Goal: Information Seeking & Learning: Learn about a topic

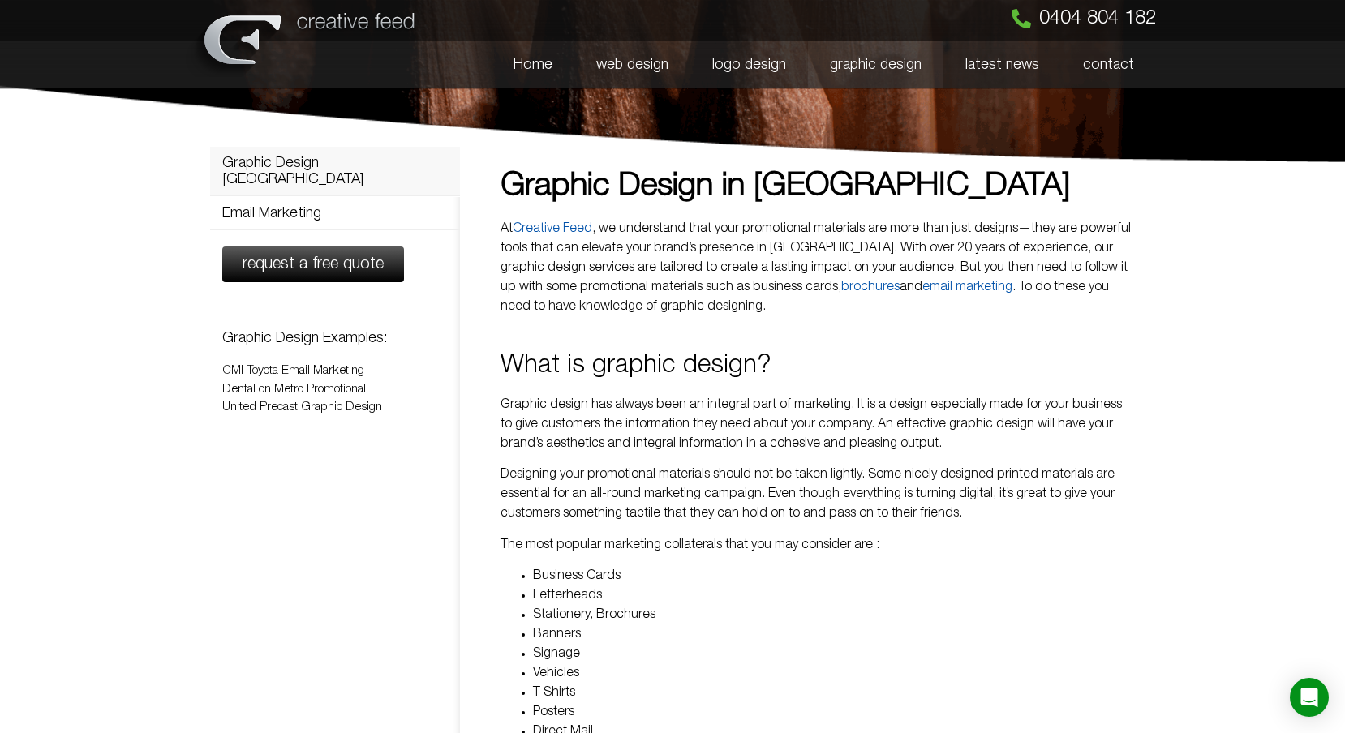
click at [328, 164] on link "Graphic Design Adelaide" at bounding box center [335, 171] width 250 height 49
click at [307, 198] on link "Email Marketing" at bounding box center [335, 213] width 250 height 32
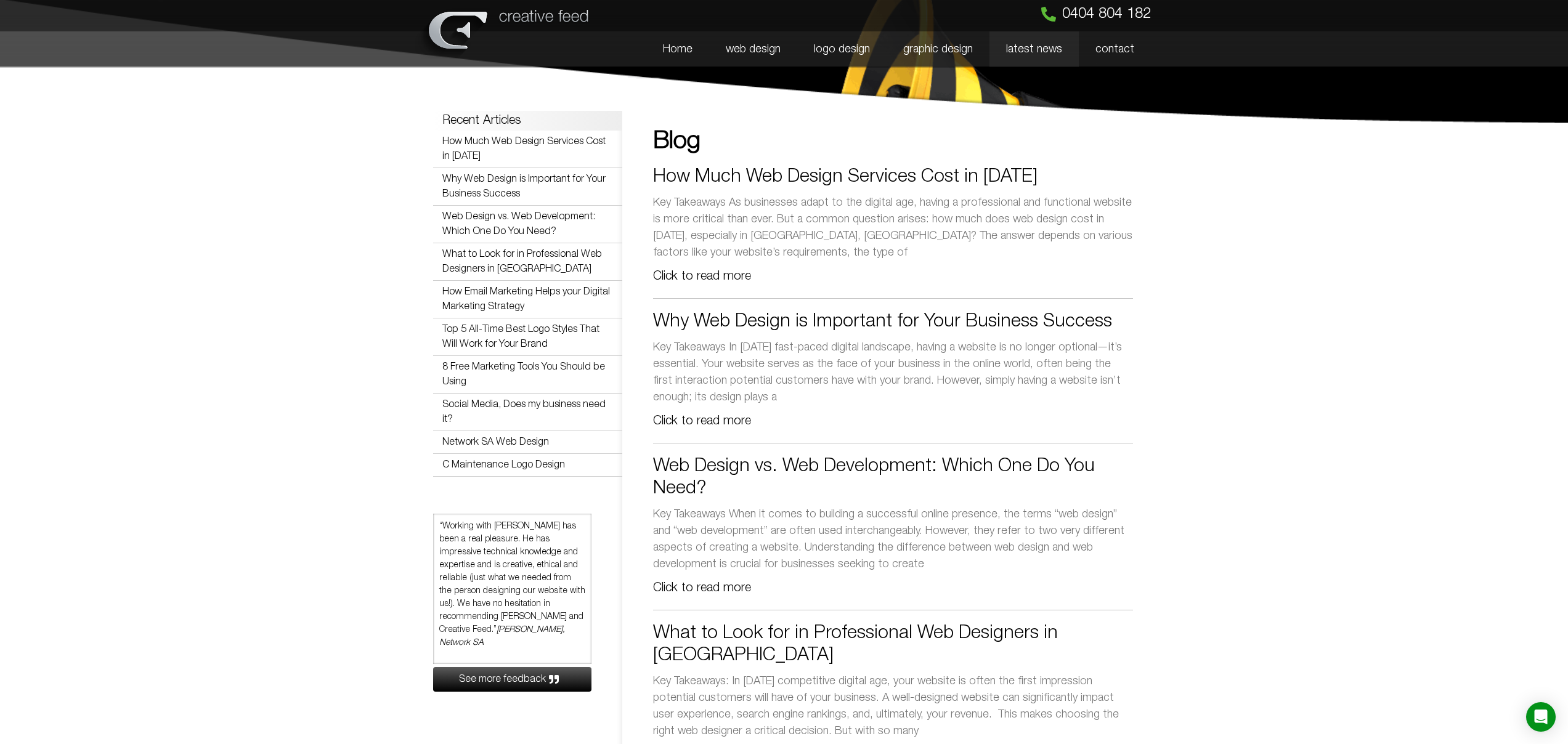
click at [684, 172] on link "How Much Web Design Services Cost in 2024" at bounding box center [846, 177] width 384 height 17
click at [705, 177] on link "How Much Web Design Services Cost in 2024" at bounding box center [846, 177] width 384 height 17
